Goal: Task Accomplishment & Management: Complete application form

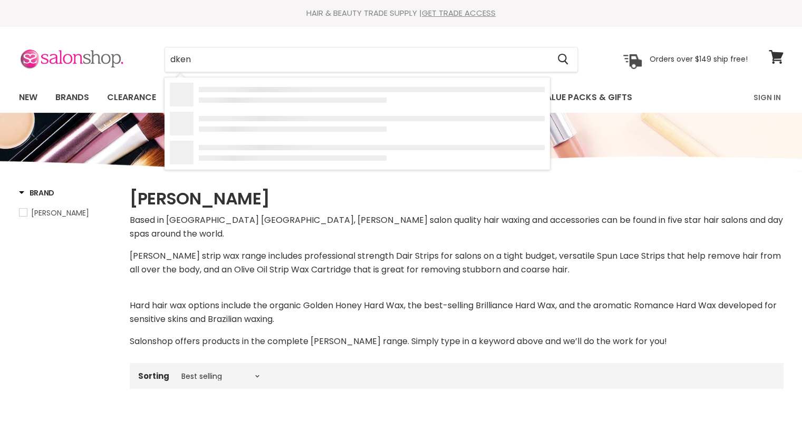
click at [52, 52] on div "dken Cancel Orders over $149 ship free!" at bounding box center [383, 59] width 729 height 24
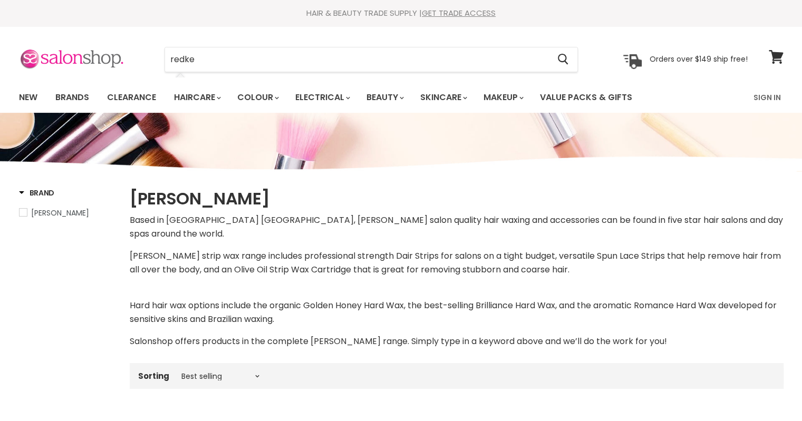
type input "redken"
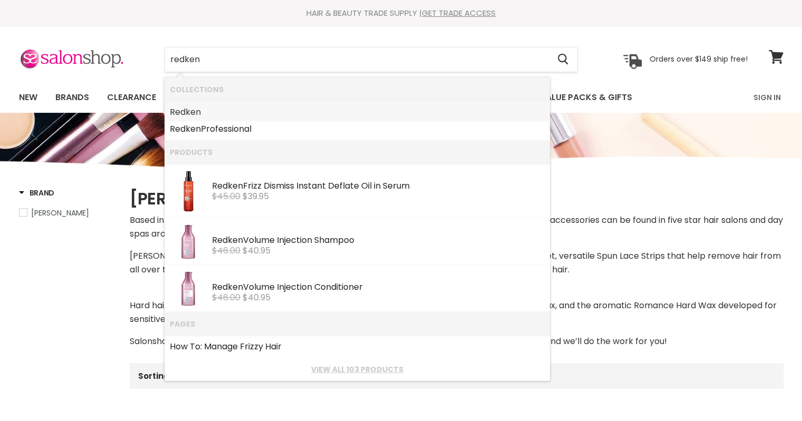
click at [264, 109] on link "Redken" at bounding box center [357, 112] width 375 height 17
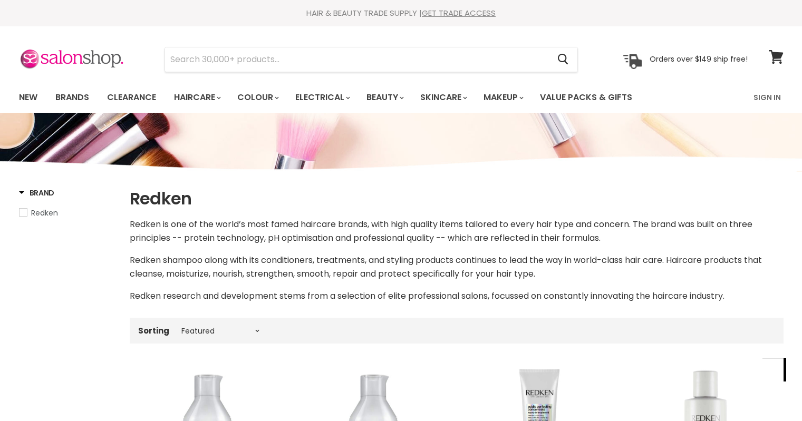
select select "manual"
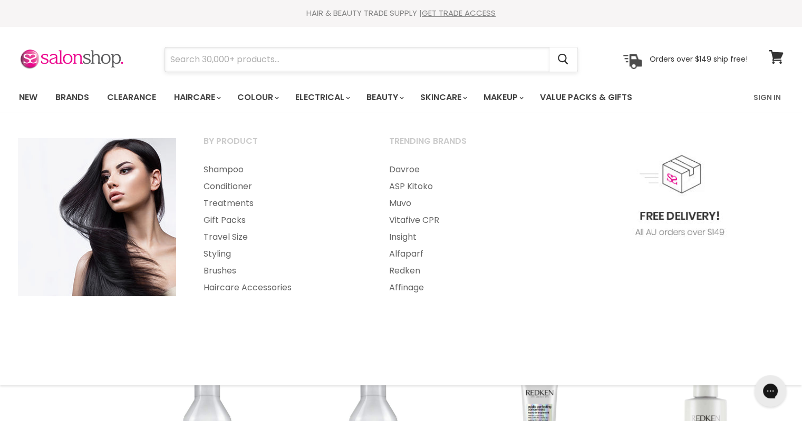
click at [201, 60] on input "Search" at bounding box center [357, 59] width 384 height 24
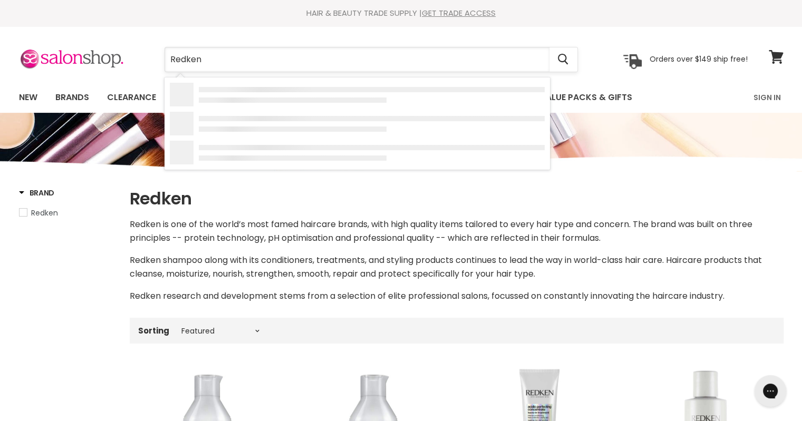
type input "Redken"
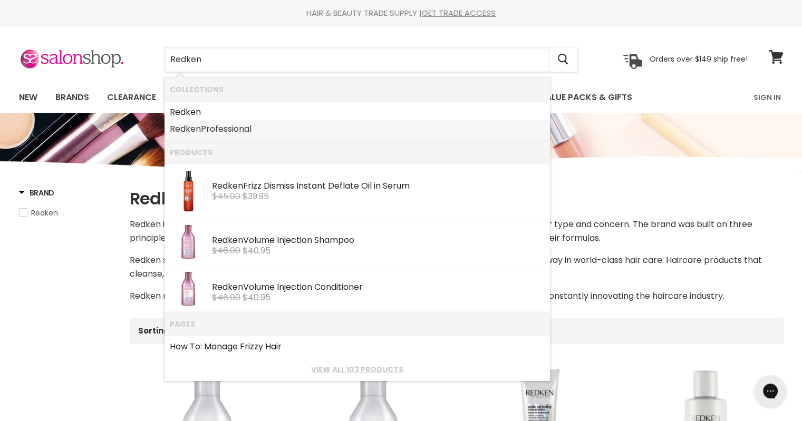
click at [235, 130] on link "Redken Professional" at bounding box center [357, 129] width 375 height 17
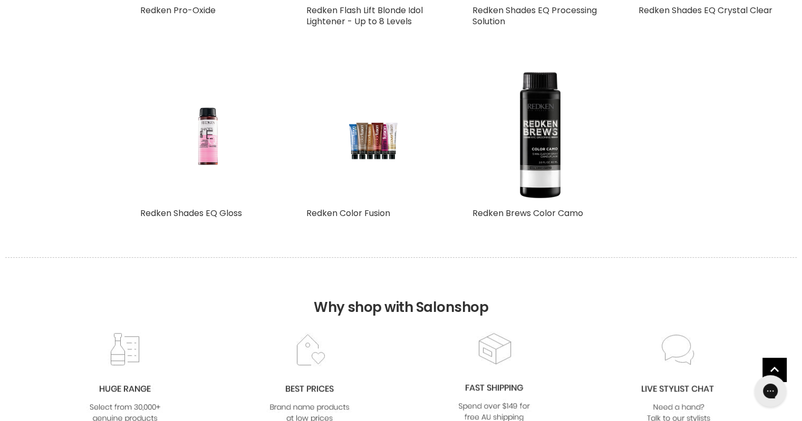
scroll to position [1160, 0]
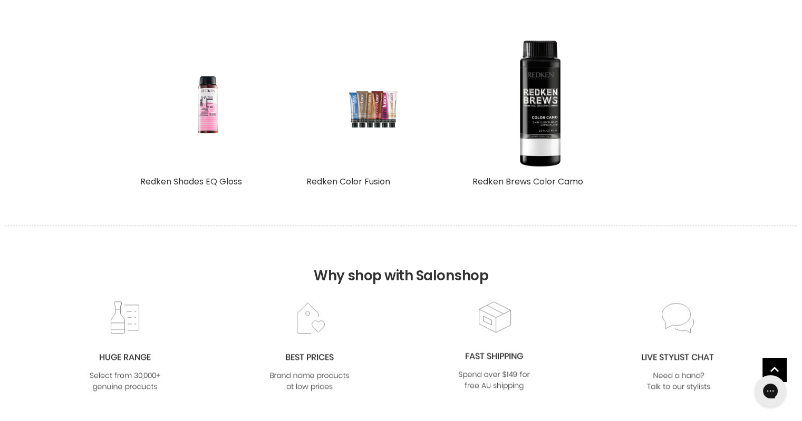
click at [363, 117] on img "Main content" at bounding box center [372, 103] width 89 height 134
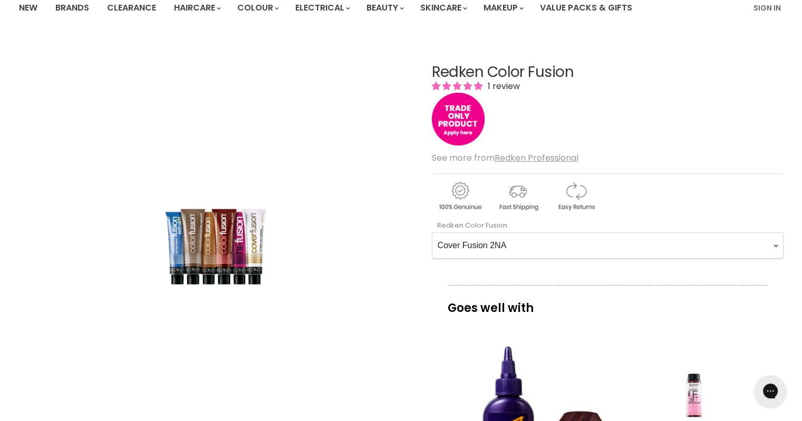
scroll to position [105, 0]
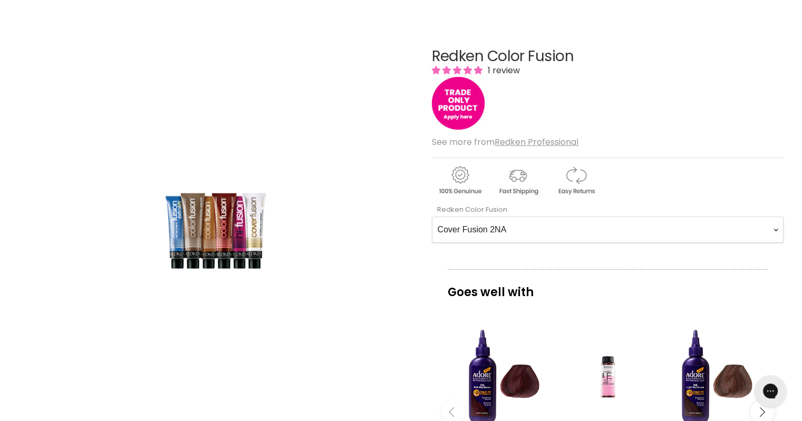
click at [475, 226] on Fusion-0-0 "Cover Fusion 2NA Cover Fusion 4NA Cover Fusion 6NA Cover Fusion 6NA Cover Fusio…" at bounding box center [608, 230] width 352 height 26
click at [519, 227] on Fusion-0-0 "Cover Fusion 2NA Cover Fusion 4NA Cover Fusion 6NA Cover Fusion 6NA Cover Fusio…" at bounding box center [608, 230] width 352 height 26
drag, startPoint x: 509, startPoint y: 229, endPoint x: 500, endPoint y: 229, distance: 9.0
click at [509, 229] on Fusion-0-0 "Cover Fusion 2NA Cover Fusion 4NA Cover Fusion 6NA Cover Fusion 6NA Cover Fusio…" at bounding box center [608, 230] width 352 height 26
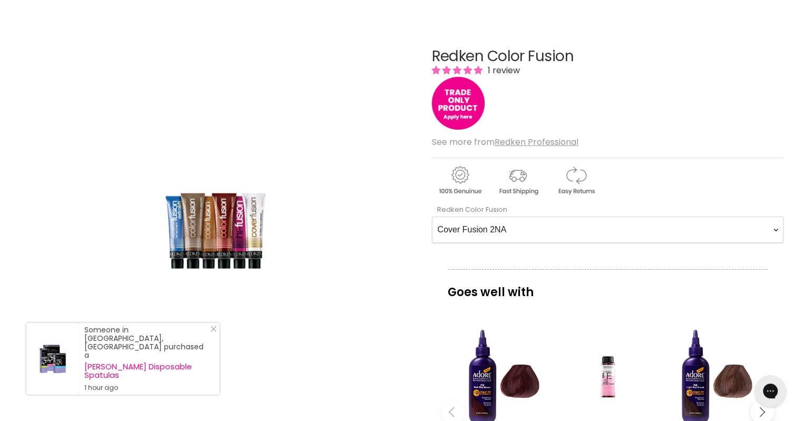
select Fusion-0-0 "Cover Fusion 7NCr"
click at [432, 217] on Fusion-0-0 "Cover Fusion 2NA Cover Fusion 4NA Cover Fusion 6NA Cover Fusion 6NA Cover Fusio…" at bounding box center [608, 230] width 352 height 26
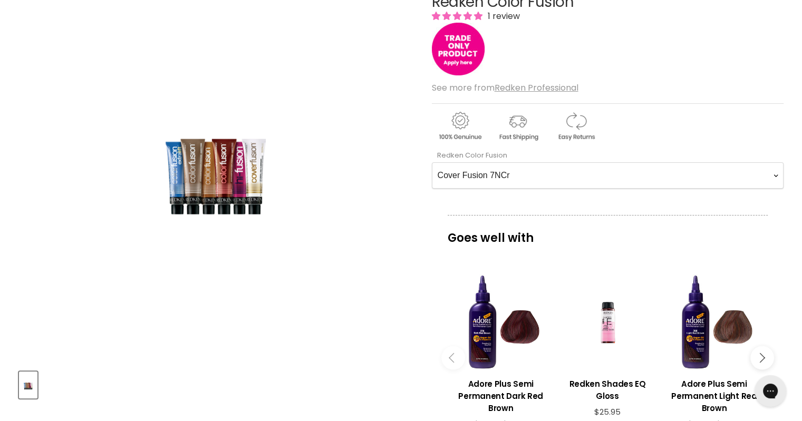
scroll to position [105, 0]
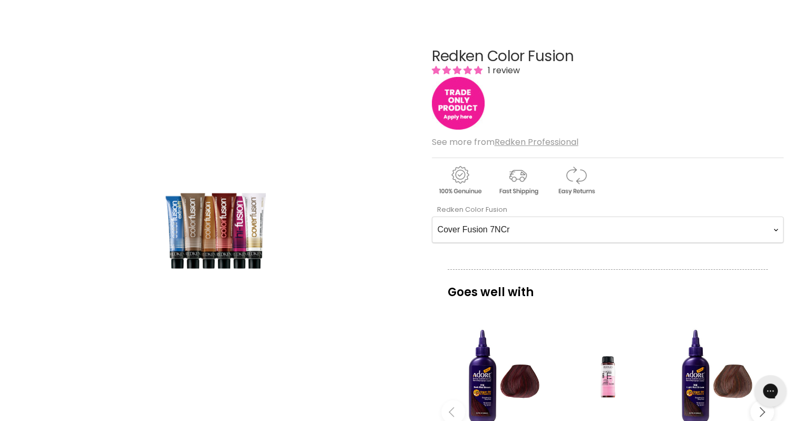
click at [464, 101] on img "Main content" at bounding box center [458, 103] width 53 height 53
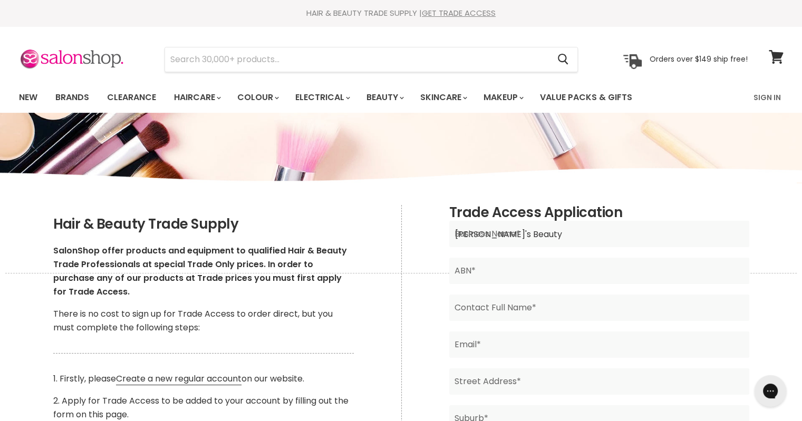
type input "[PERSON_NAME]'s Beauty"
click at [481, 269] on input "Main content" at bounding box center [599, 271] width 300 height 26
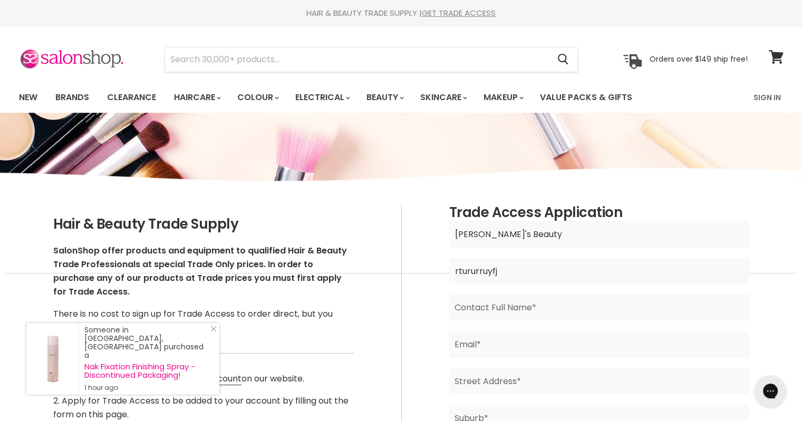
type input "rtururruyfj"
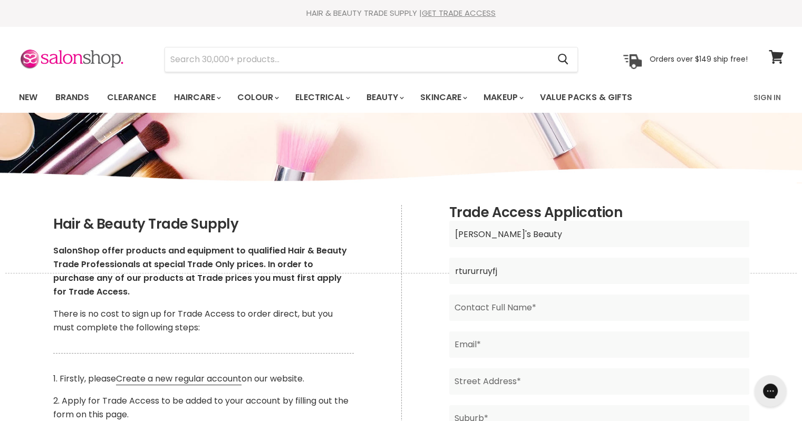
drag, startPoint x: 515, startPoint y: 276, endPoint x: 321, endPoint y: 253, distance: 195.9
click at [321, 205] on div "Hair & Beauty Trade Supply SalonShop offer products and equipment to qualified …" at bounding box center [401, 205] width 791 height 0
click at [470, 306] on input "Main content" at bounding box center [599, 308] width 300 height 26
type input "Jade Gough"
click at [475, 350] on input "Main content" at bounding box center [599, 345] width 300 height 26
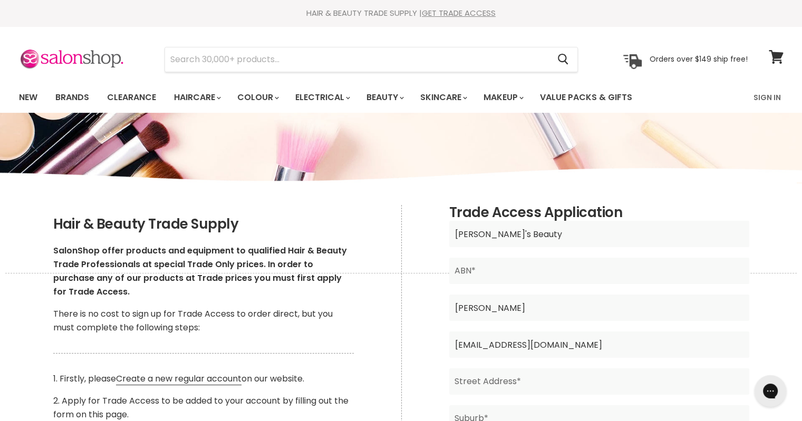
type input "jadegough27@gmail.com"
click at [477, 386] on input "Main content" at bounding box center [599, 382] width 300 height 26
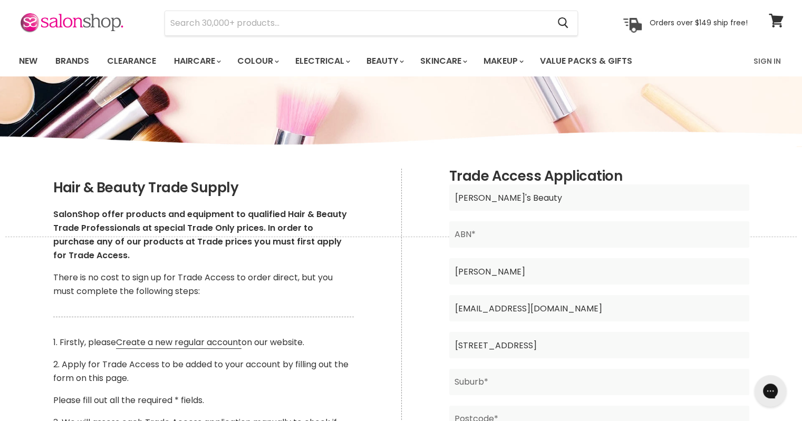
scroll to position [53, 0]
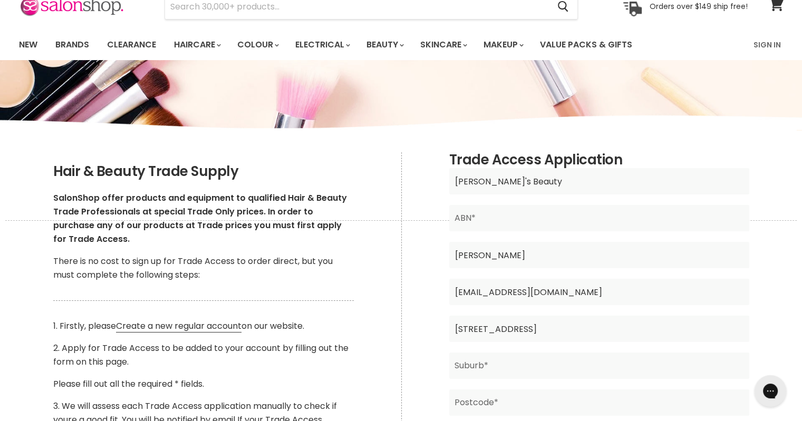
type input "28 York Street"
click at [475, 366] on input "Main content" at bounding box center [599, 366] width 300 height 26
type input "Beecroft"
click at [479, 404] on input "Main content" at bounding box center [599, 403] width 300 height 26
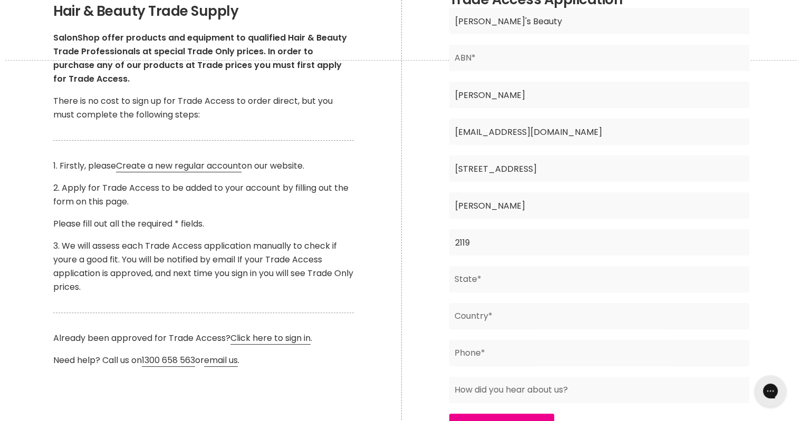
scroll to position [264, 0]
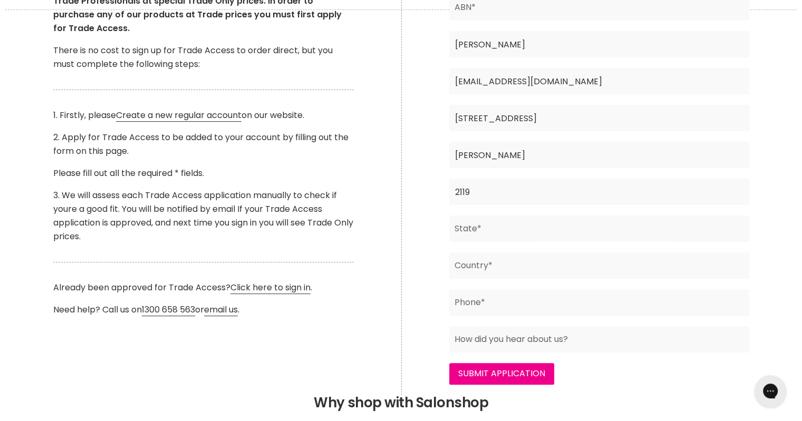
type input "2119"
click at [476, 229] on input "Main content" at bounding box center [599, 229] width 300 height 26
type input "NSW"
click at [471, 259] on input "Main content" at bounding box center [599, 266] width 300 height 26
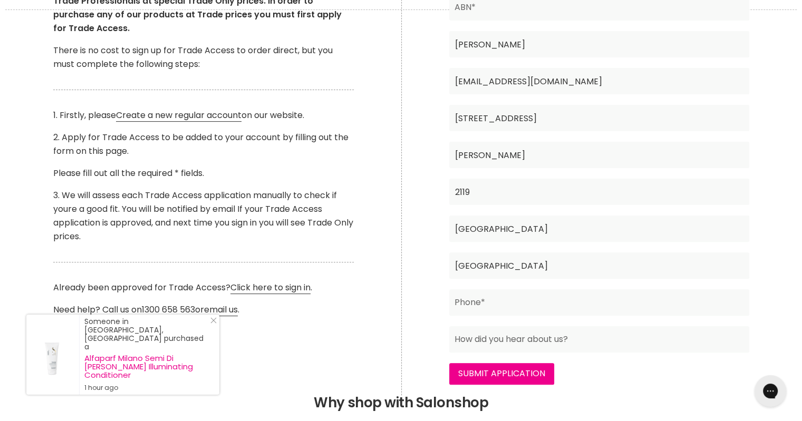
type input "Australia"
click at [529, 303] on input "Main content" at bounding box center [599, 302] width 300 height 26
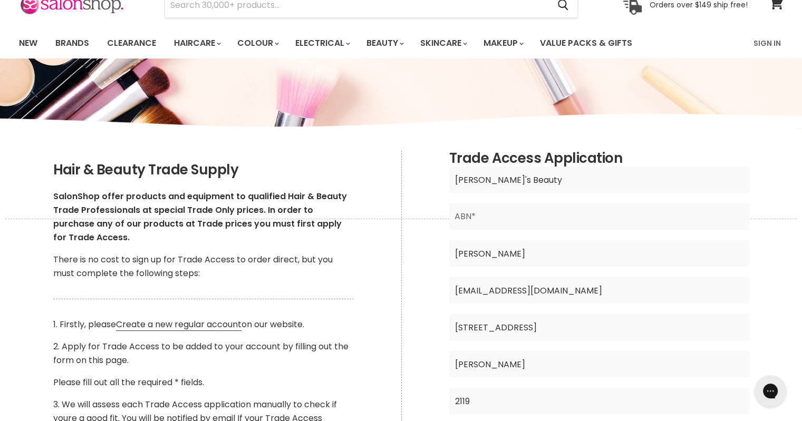
scroll to position [53, 0]
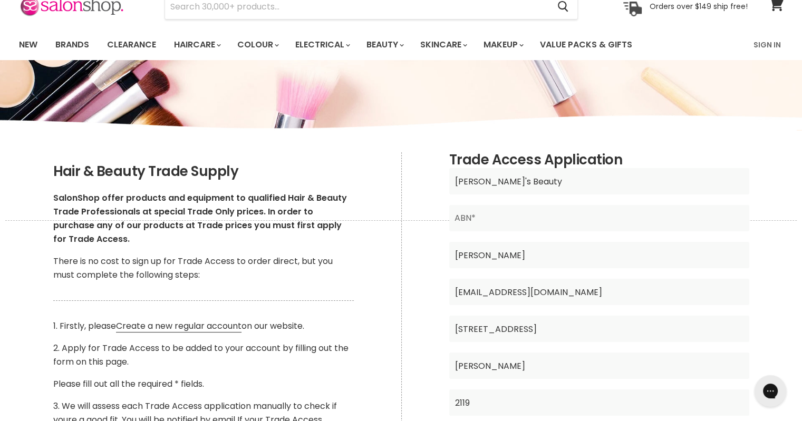
type input "0475200324"
drag, startPoint x: 500, startPoint y: 291, endPoint x: 476, endPoint y: 288, distance: 24.4
click at [476, 288] on input "jadegough27@gmail.com" at bounding box center [599, 292] width 300 height 26
type input "jadegiorgio27@gmail.com"
click at [500, 227] on input "Main content" at bounding box center [599, 218] width 300 height 26
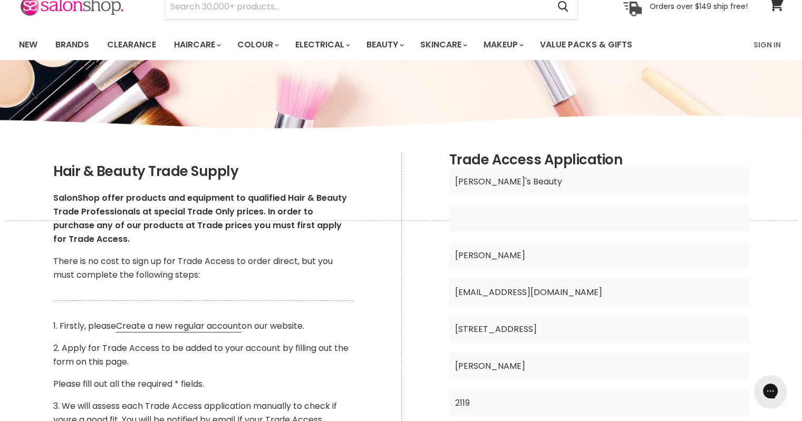
paste input "17 393 116 429"
click at [496, 217] on input "17 393 116 429" at bounding box center [599, 218] width 300 height 26
click at [483, 216] on input "17 393 116429" at bounding box center [599, 218] width 300 height 26
click at [464, 216] on input "17 39316429" at bounding box center [599, 218] width 300 height 26
click at [517, 216] on input "1739316429" at bounding box center [599, 218] width 300 height 26
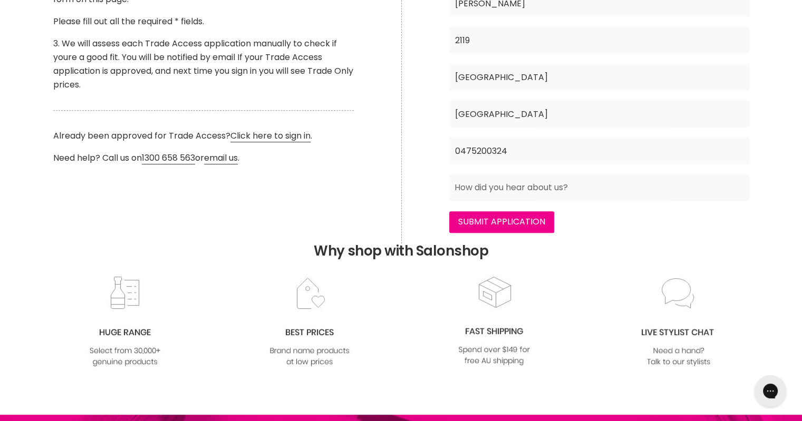
scroll to position [422, 0]
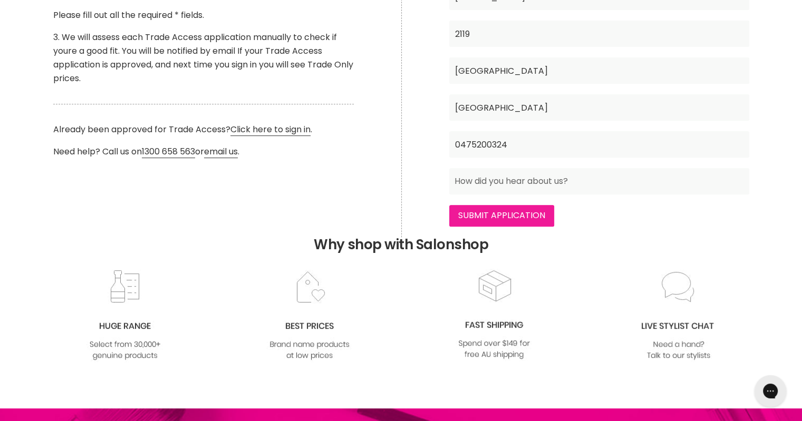
type input "17393164291"
click at [502, 219] on input "Submit Application" at bounding box center [501, 215] width 105 height 21
click at [491, 215] on input "Submit Application" at bounding box center [501, 215] width 105 height 21
click at [490, 184] on input "Main content" at bounding box center [599, 181] width 300 height 26
type input "A colleague"
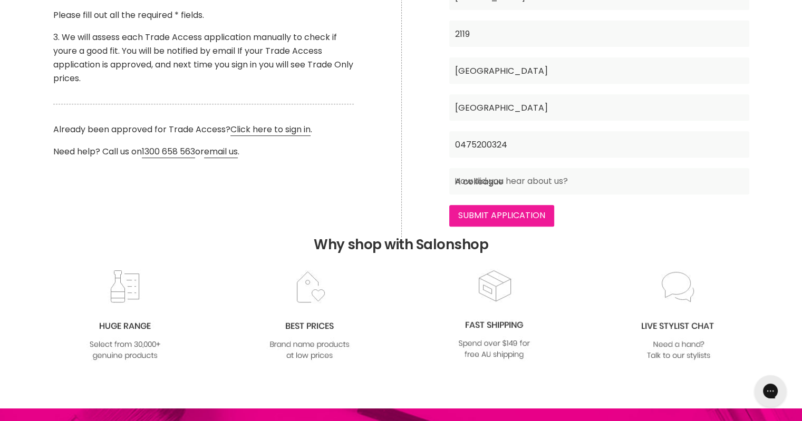
click at [489, 217] on input "Submit Application" at bounding box center [501, 215] width 105 height 21
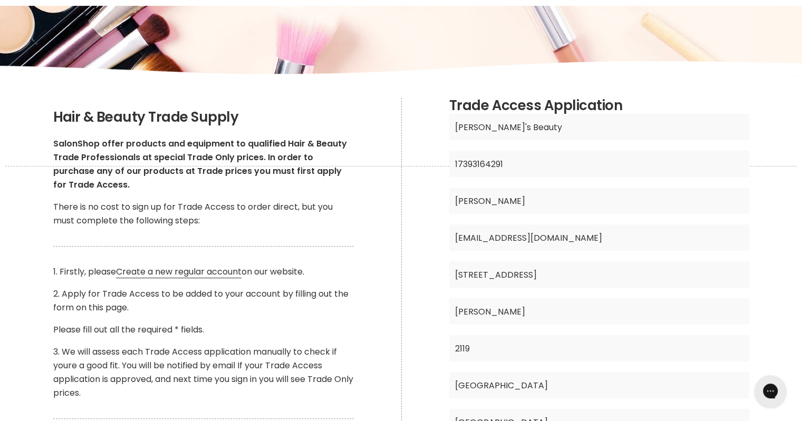
scroll to position [105, 0]
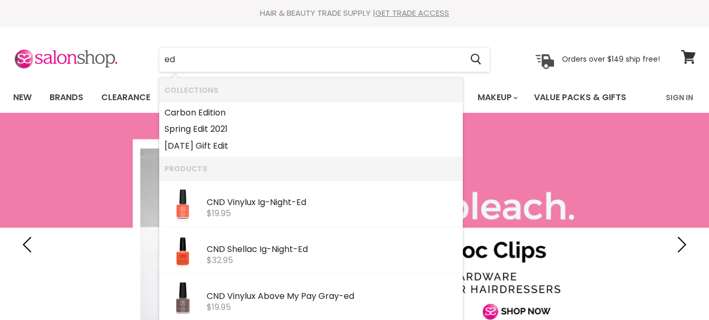
type input "e"
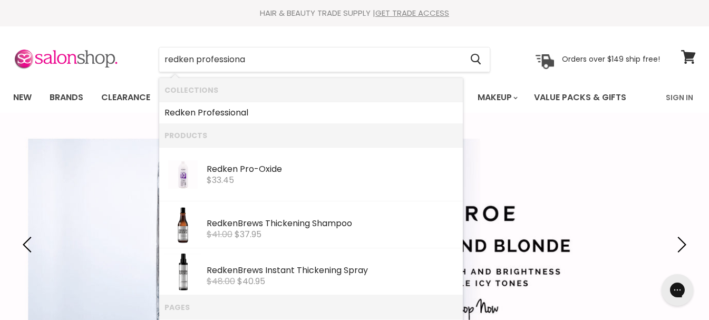
type input "redken professional"
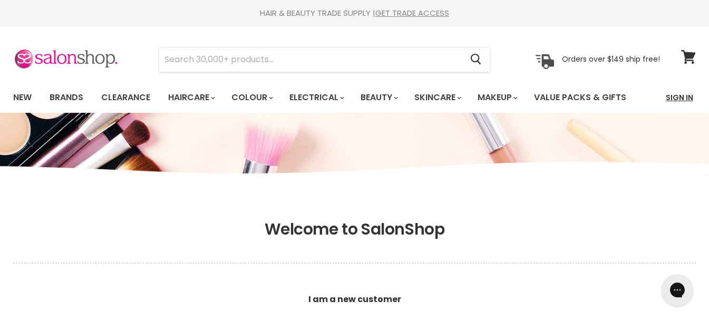
click at [680, 95] on link "Sign In" at bounding box center [680, 97] width 40 height 22
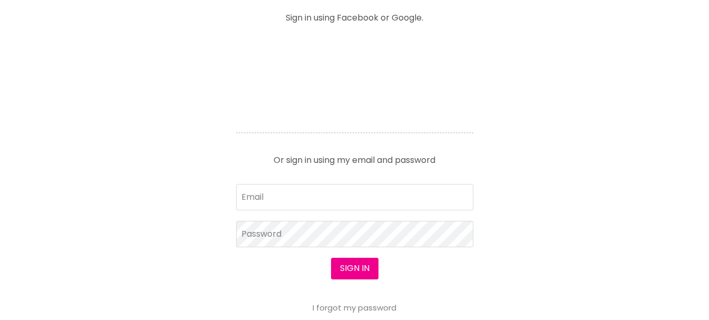
scroll to position [475, 0]
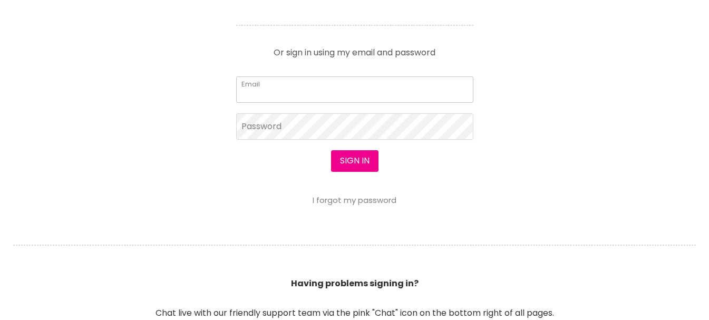
click at [262, 91] on input "Email" at bounding box center [354, 89] width 237 height 26
type input "jadegiorgio27@gmail.com"
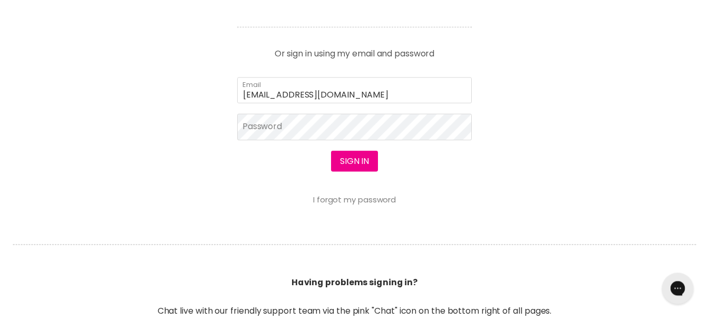
scroll to position [475, 0]
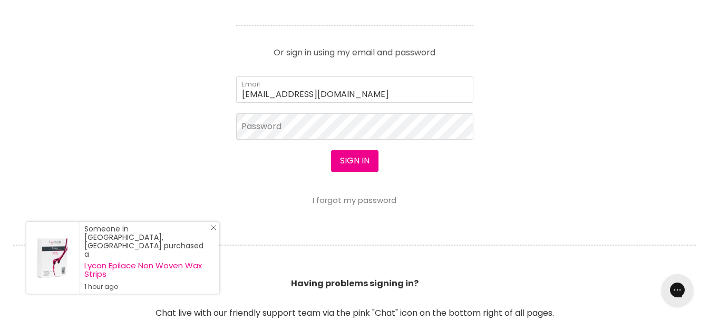
click at [212, 231] on icon "Close Icon" at bounding box center [213, 228] width 6 height 6
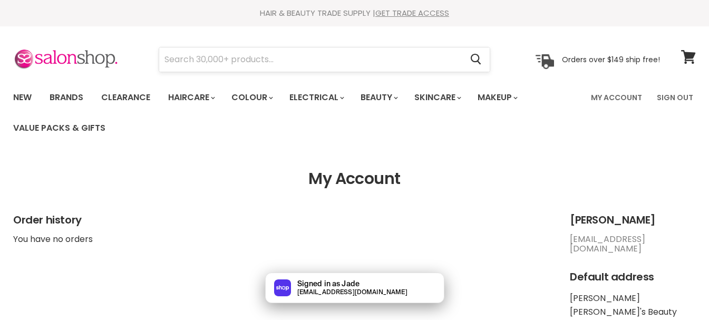
click at [230, 63] on input "Search" at bounding box center [310, 59] width 303 height 24
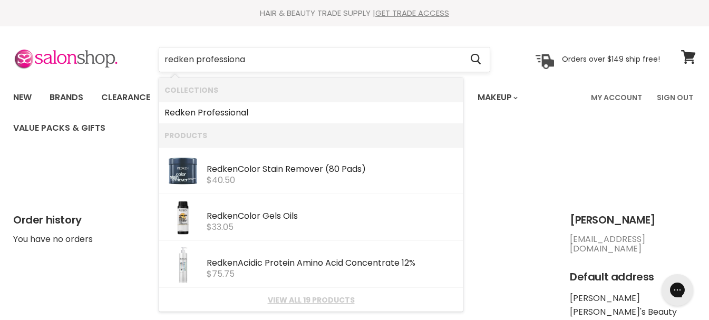
type input "redken professional"
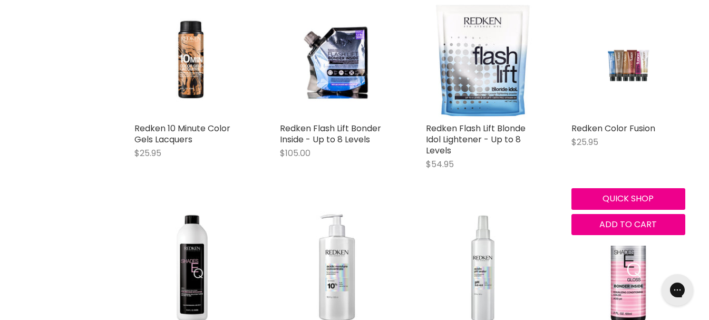
click at [626, 76] on img "Main content" at bounding box center [628, 61] width 76 height 114
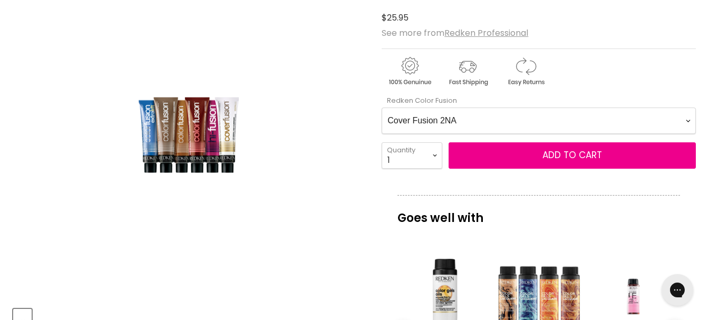
click at [471, 116] on Fusion-0-0 "Cover Fusion 2NA Cover Fusion 4NA Cover Fusion 6NA Cover Fusion 6NA Cover Fusio…" at bounding box center [539, 121] width 314 height 26
select Fusion-0-0 "Cover Fusion 7NCr"
click at [382, 108] on Fusion-0-0 "Cover Fusion 2NA Cover Fusion 4NA Cover Fusion 6NA Cover Fusion 6NA Cover Fusio…" at bounding box center [539, 121] width 314 height 26
click at [428, 156] on select "1 2 3 4 5 6 7 8 9 10+" at bounding box center [412, 155] width 61 height 26
select select "10+"
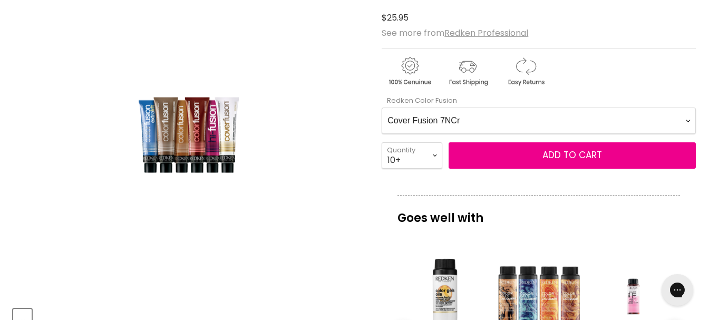
click at [382, 142] on select "1 2 3 4 5 6 7 8 9 10+" at bounding box center [412, 155] width 61 height 26
type input "10"
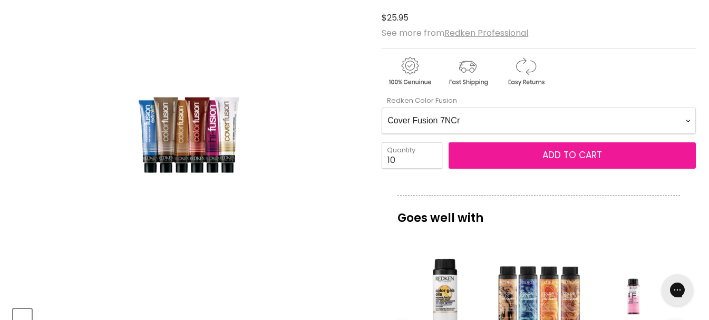
click at [505, 152] on button "Add to cart" at bounding box center [572, 155] width 247 height 26
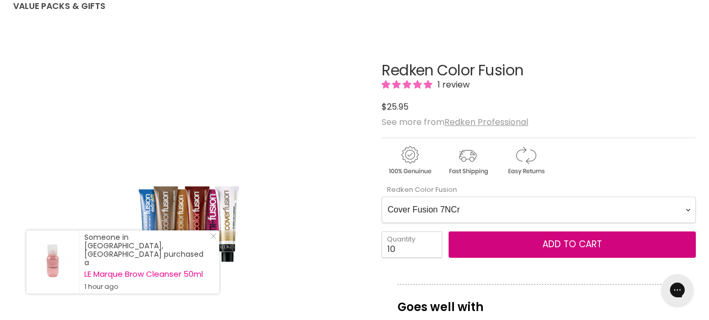
scroll to position [316, 0]
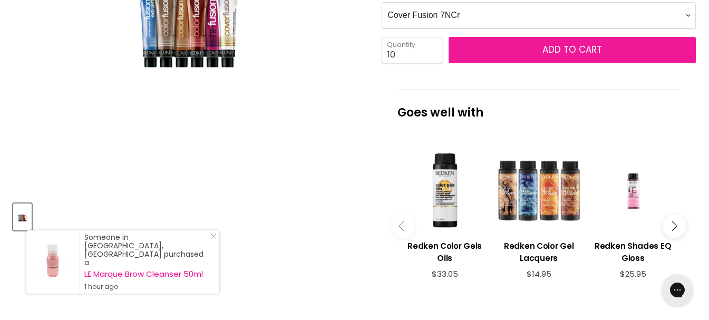
click at [564, 53] on span "Add to cart" at bounding box center [573, 49] width 60 height 13
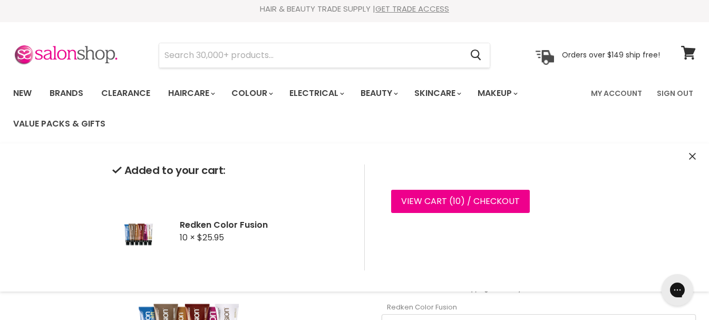
scroll to position [0, 0]
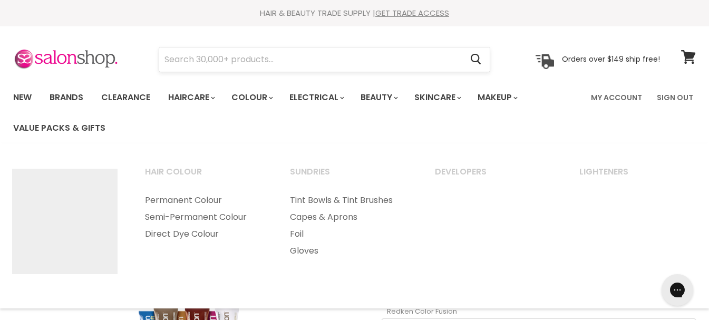
click at [241, 63] on input "Search" at bounding box center [310, 59] width 303 height 24
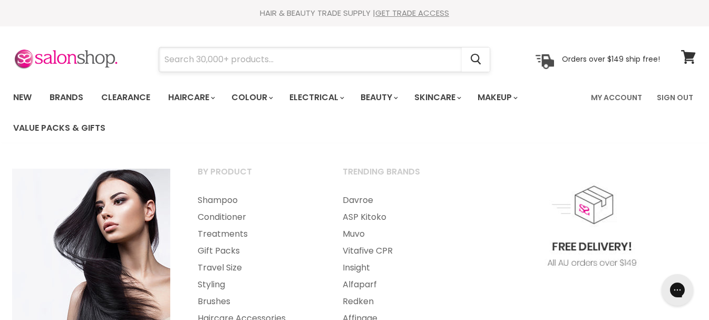
click at [202, 55] on input "Search" at bounding box center [310, 59] width 303 height 24
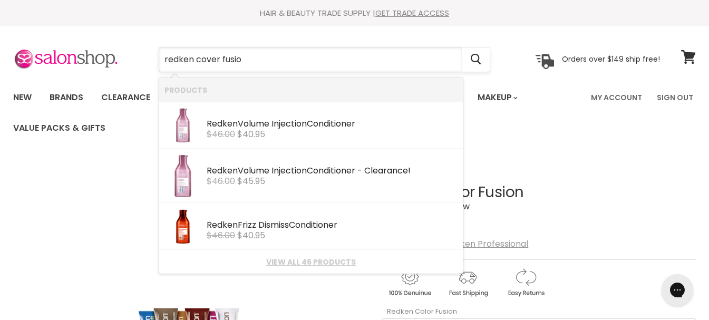
type input "redken cover fusion"
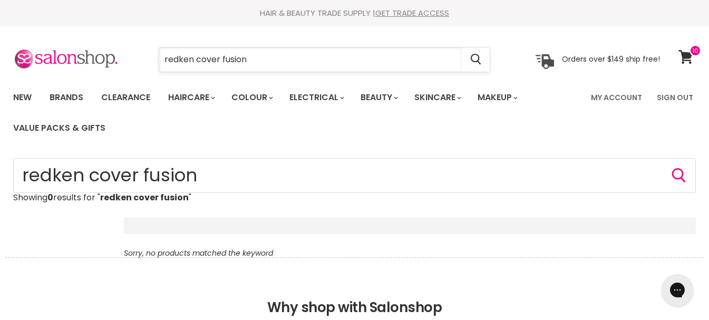
drag, startPoint x: 279, startPoint y: 59, endPoint x: 197, endPoint y: 60, distance: 82.8
click at [197, 60] on input "redken cover fusion" at bounding box center [310, 59] width 303 height 24
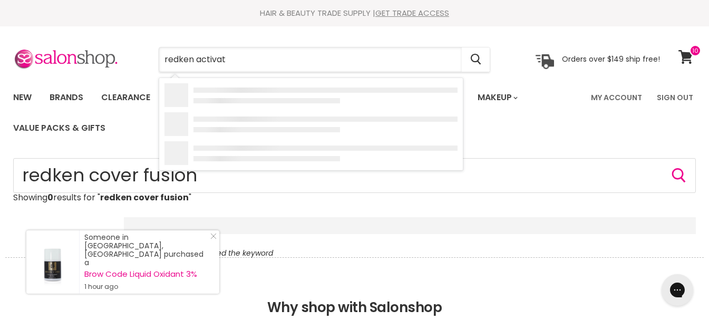
type input "redken activate"
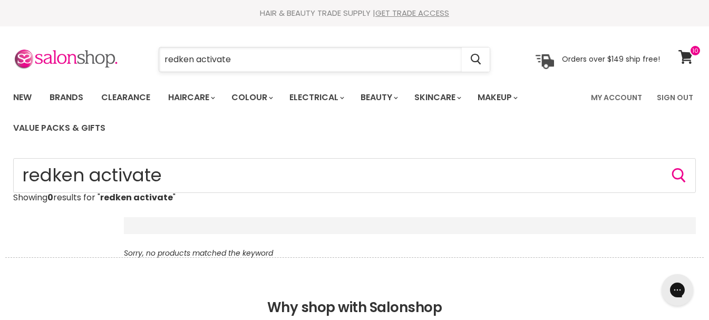
drag, startPoint x: 272, startPoint y: 61, endPoint x: 196, endPoint y: 63, distance: 75.9
click at [196, 63] on input "redken activate" at bounding box center [310, 59] width 303 height 24
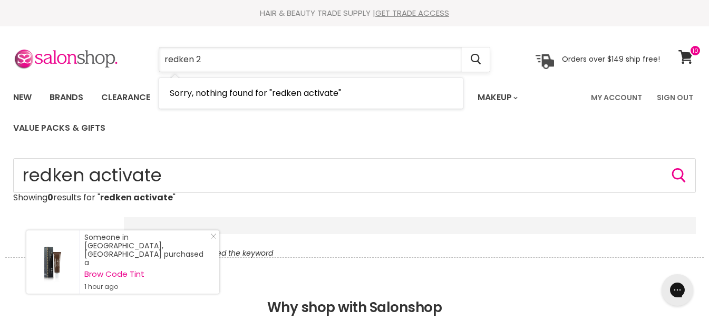
type input "redken 20"
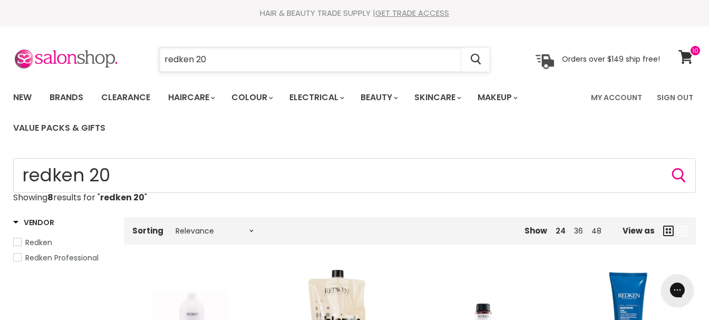
click at [215, 59] on input "redken 20" at bounding box center [310, 59] width 303 height 24
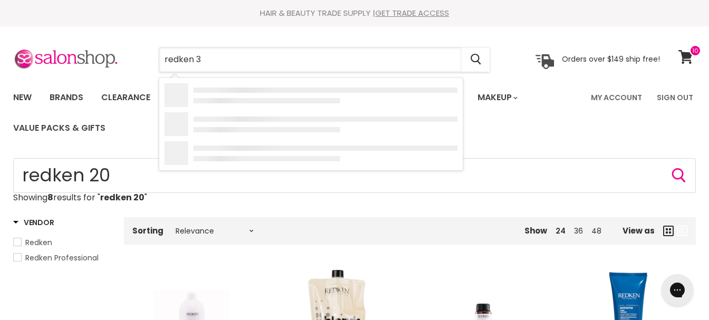
type input "redken 30"
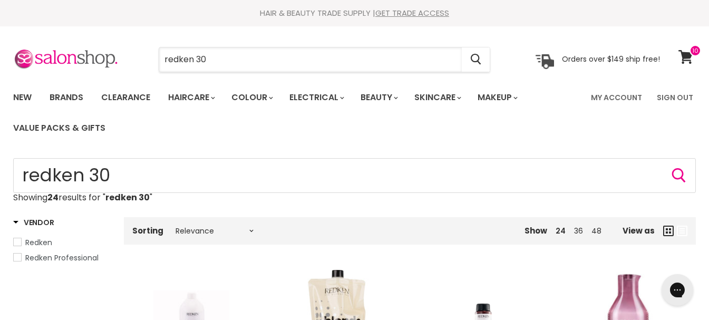
drag, startPoint x: 223, startPoint y: 57, endPoint x: 3, endPoint y: 43, distance: 220.3
click at [2, 43] on section "Menu redken 30 Cancel" at bounding box center [354, 54] width 709 height 56
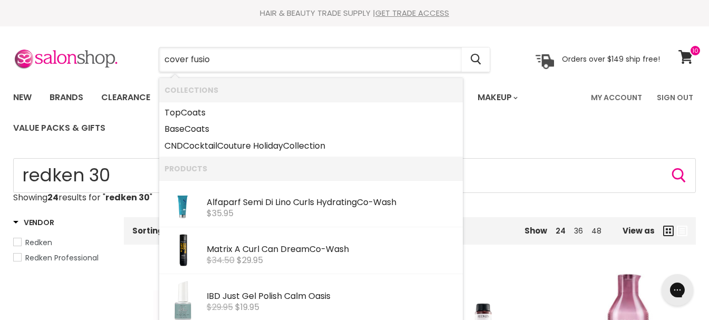
type input "cover fusion"
